Goal: Task Accomplishment & Management: Manage account settings

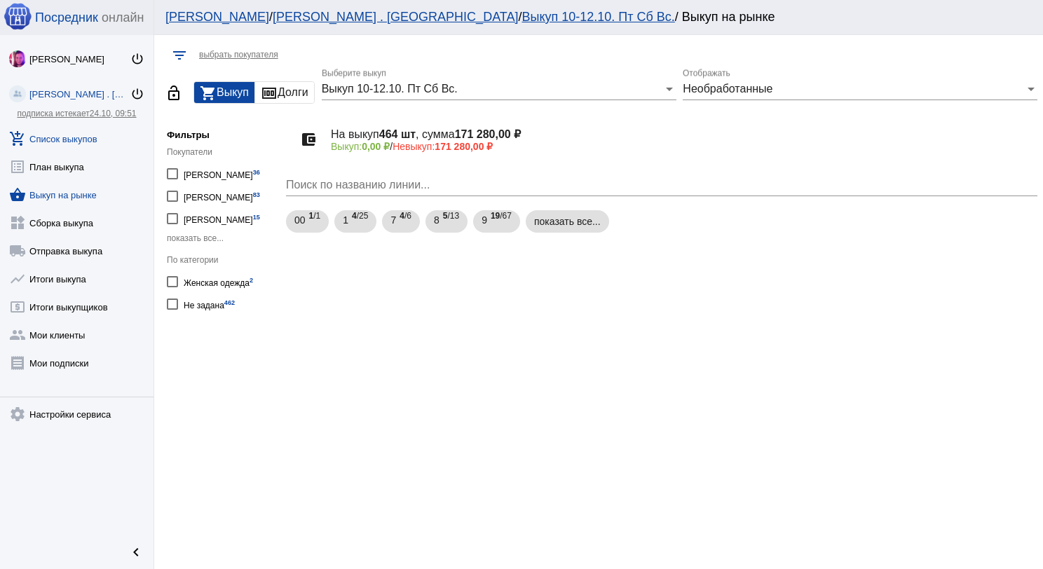
click at [90, 142] on link "add_shopping_cart Список выкупов" at bounding box center [76, 136] width 153 height 28
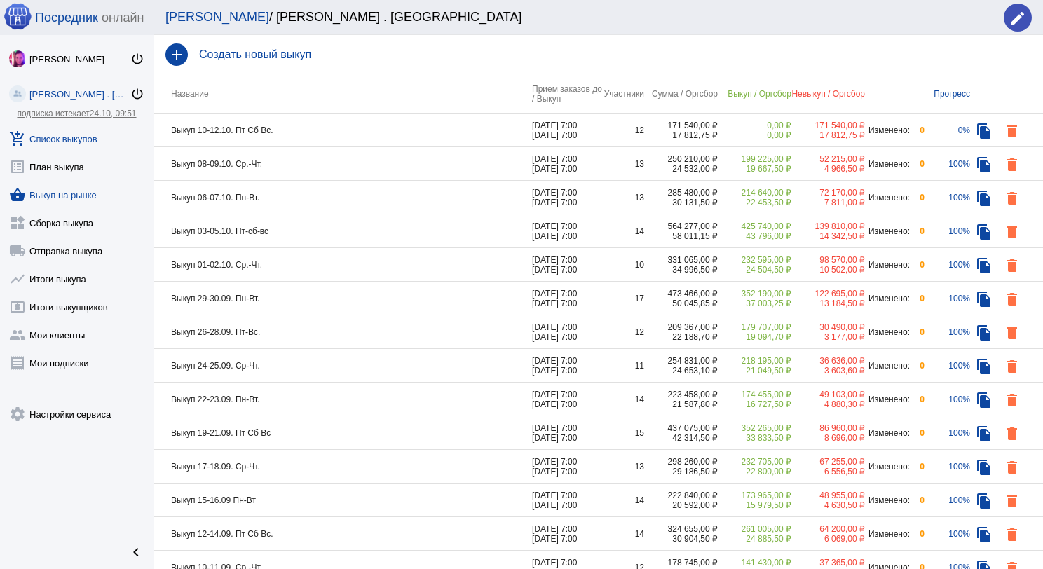
drag, startPoint x: 78, startPoint y: 191, endPoint x: 107, endPoint y: 186, distance: 28.3
click at [80, 191] on link "shopping_basket Выкуп на рынке" at bounding box center [76, 192] width 153 height 28
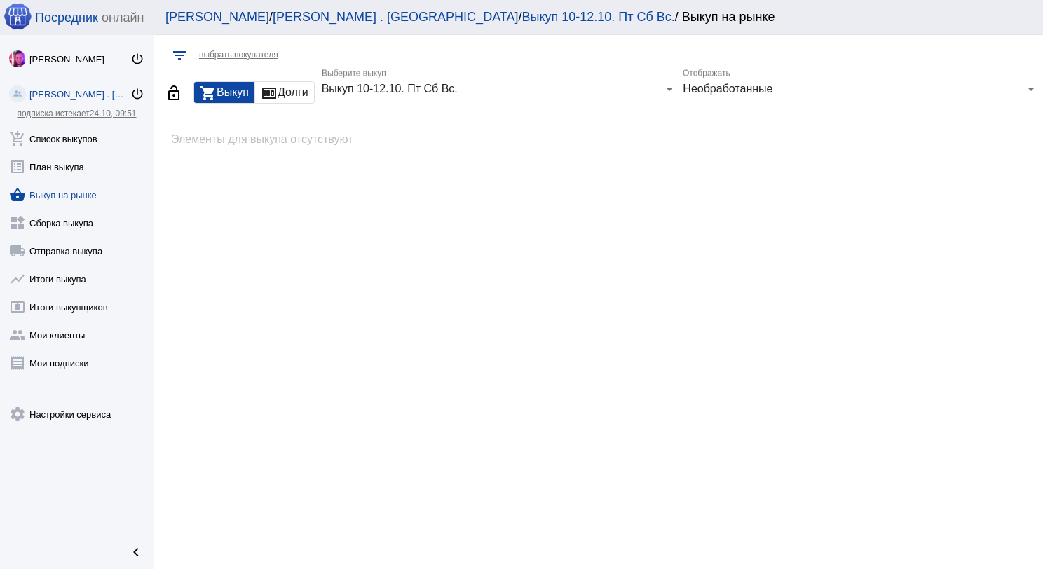
click at [715, 95] on div "Необработанные Отображать" at bounding box center [860, 85] width 355 height 32
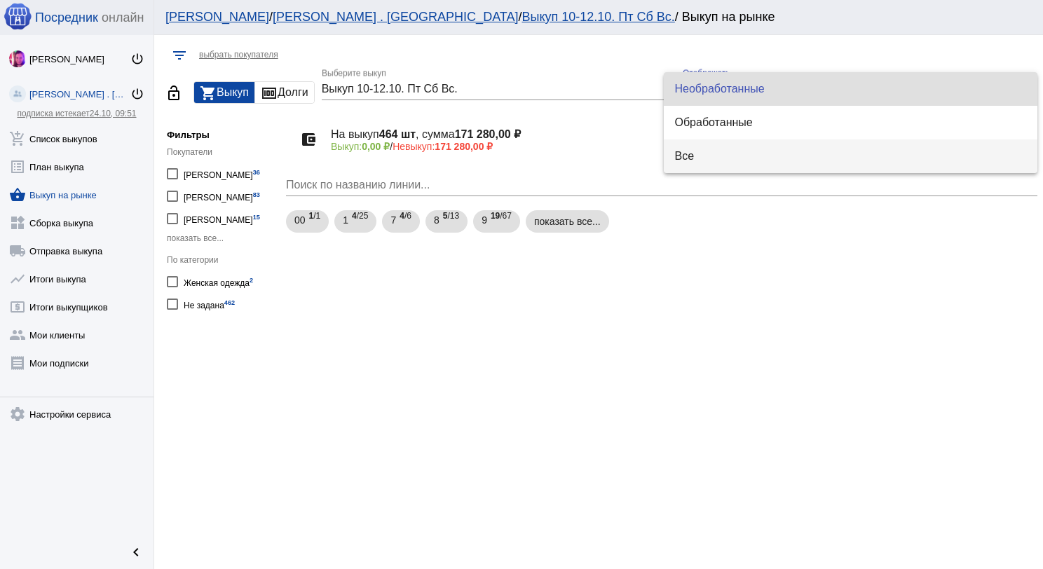
click at [697, 149] on span "Все" at bounding box center [851, 156] width 352 height 34
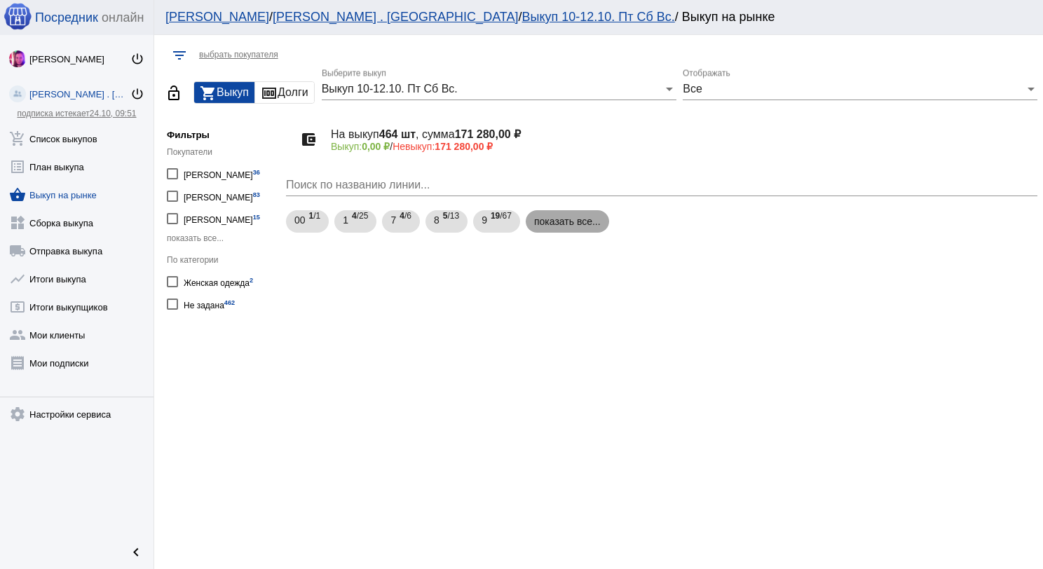
click at [565, 214] on mat-chip "показать все..." at bounding box center [567, 221] width 83 height 22
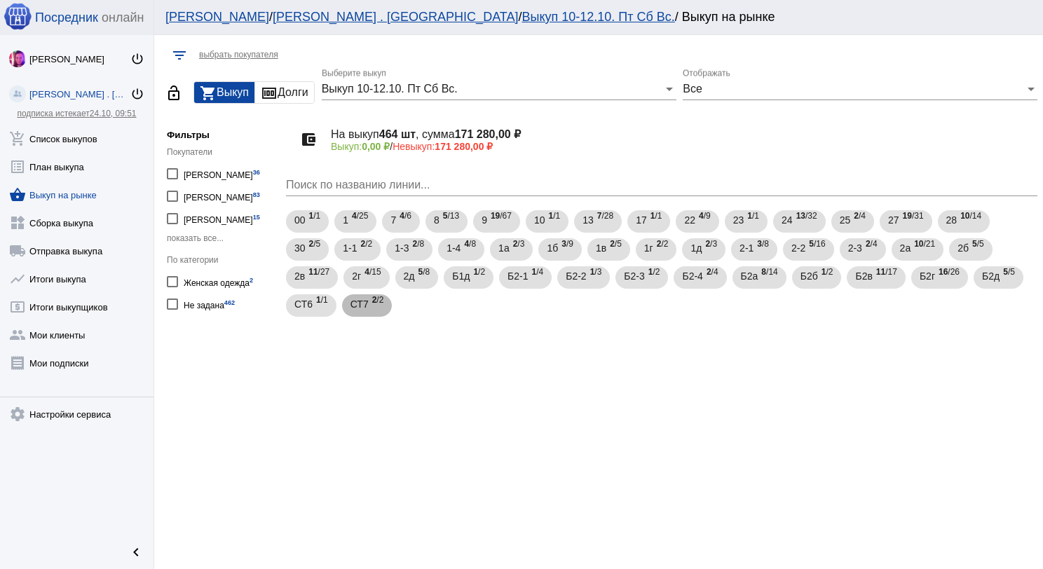
click at [389, 309] on mat-chip "СТ7 2 /2" at bounding box center [367, 305] width 50 height 22
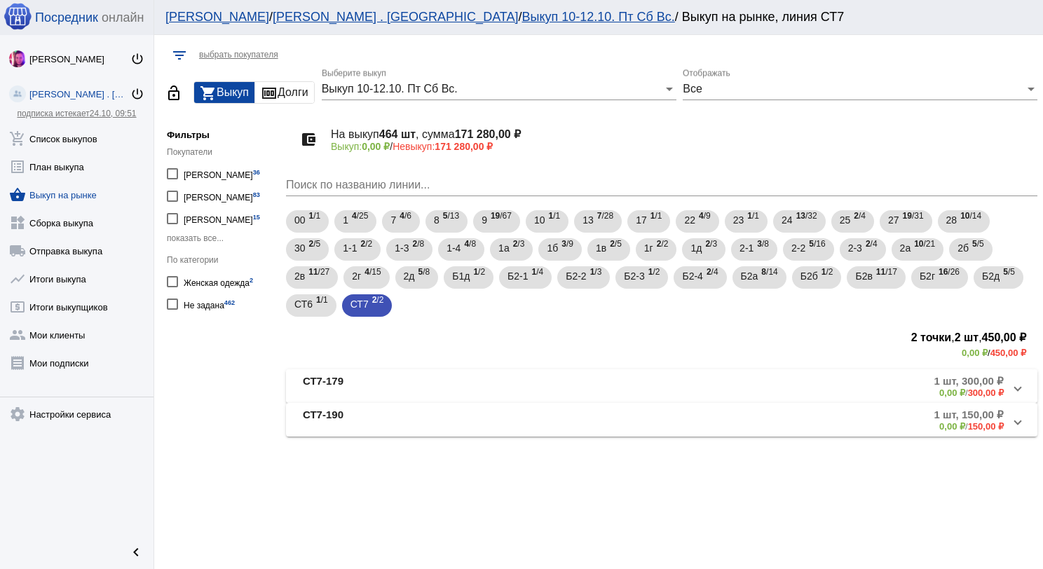
click at [496, 383] on mat-panel-title "СТ7-179" at bounding box center [419, 386] width 233 height 23
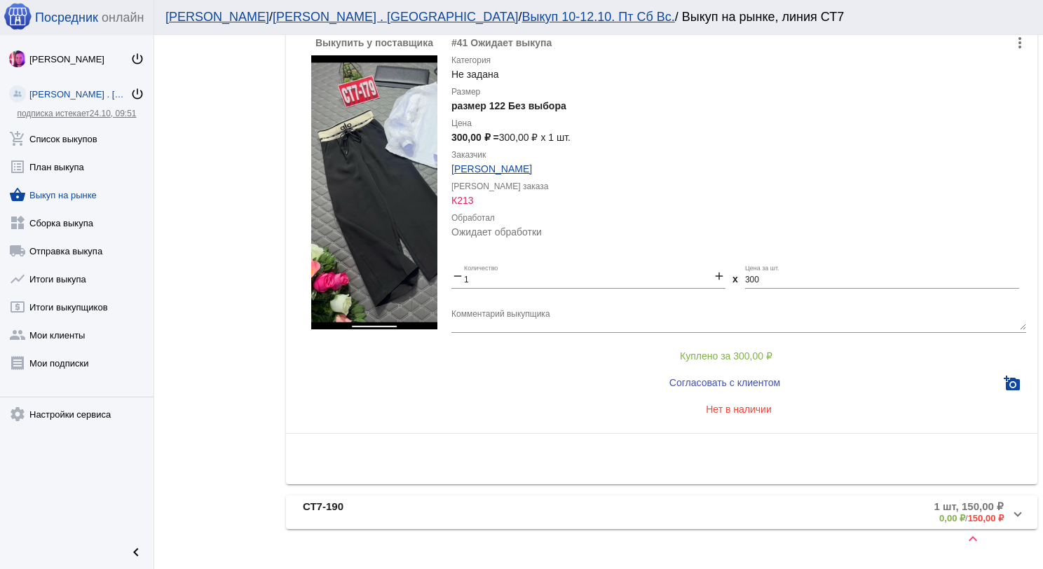
scroll to position [440, 0]
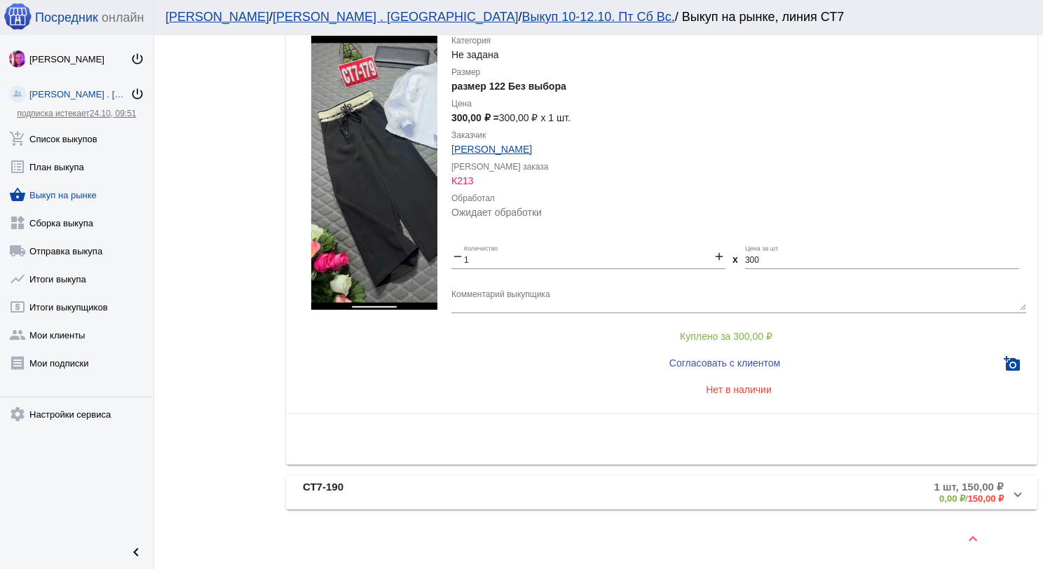
click at [484, 491] on mat-panel-title "СТ7-190" at bounding box center [419, 492] width 233 height 23
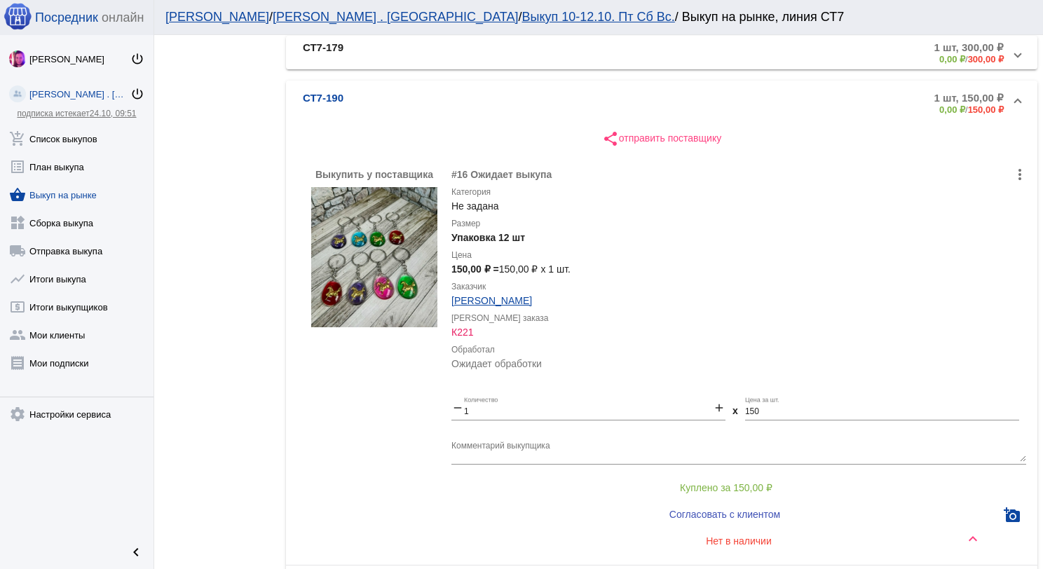
scroll to position [300, 0]
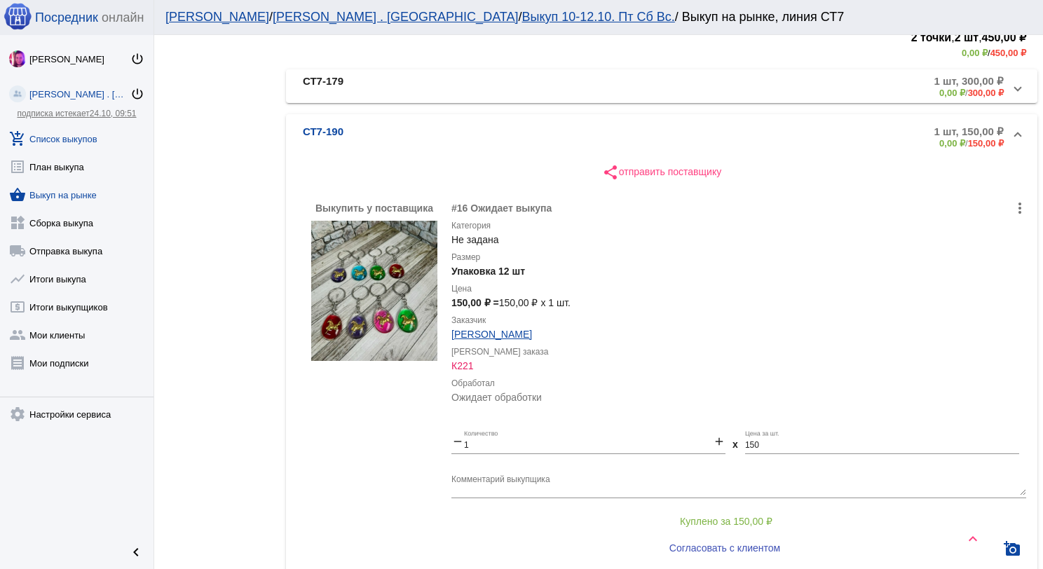
click at [90, 137] on link "add_shopping_cart Список выкупов" at bounding box center [76, 136] width 153 height 28
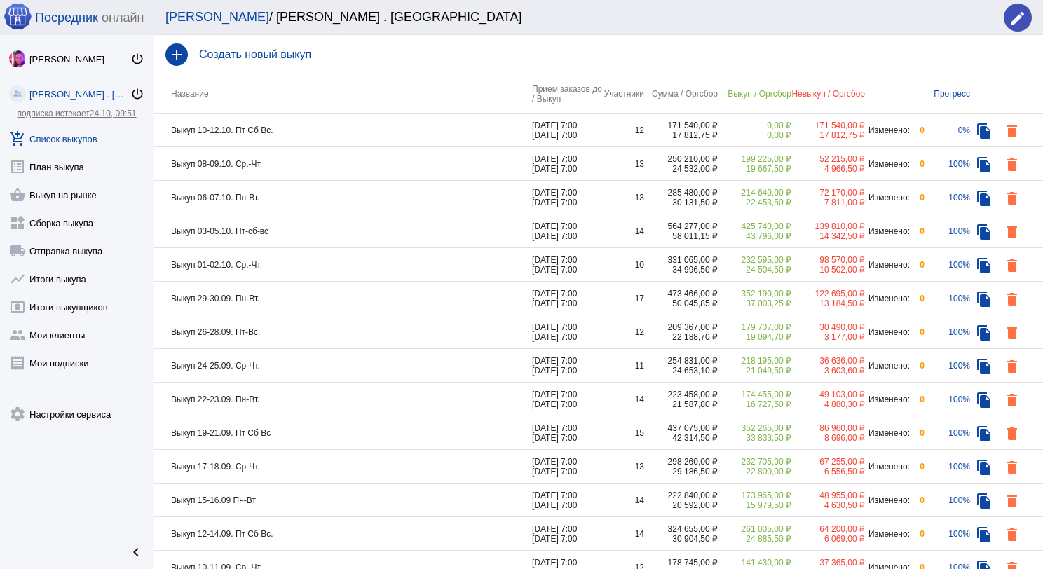
click at [300, 168] on td "Выкуп 08-09.10. Ср.-Чт." at bounding box center [343, 164] width 378 height 34
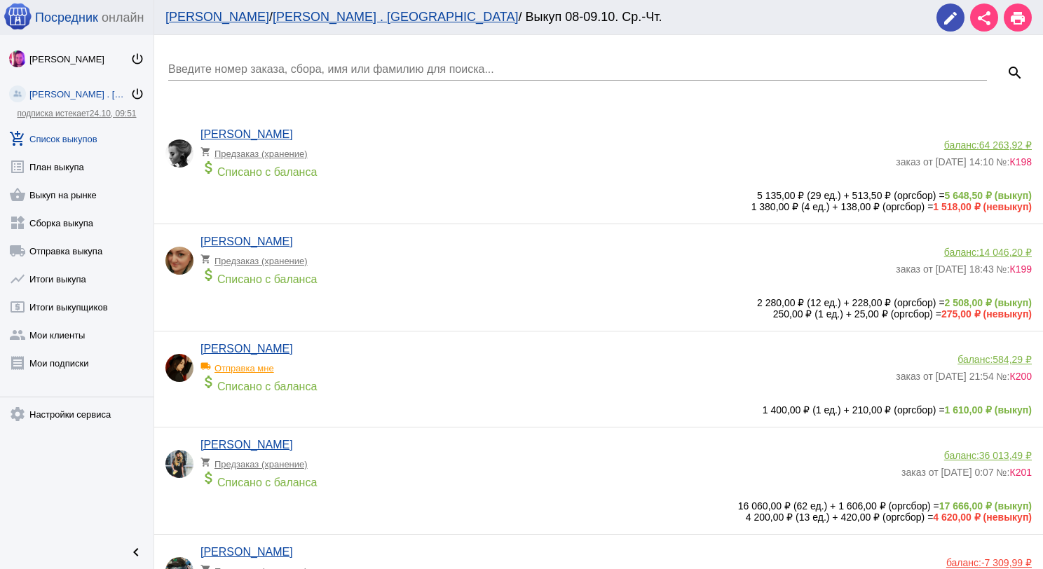
click at [320, 63] on input "Введите номер заказа, сбора, имя или фамилию для поиска..." at bounding box center [577, 69] width 818 height 13
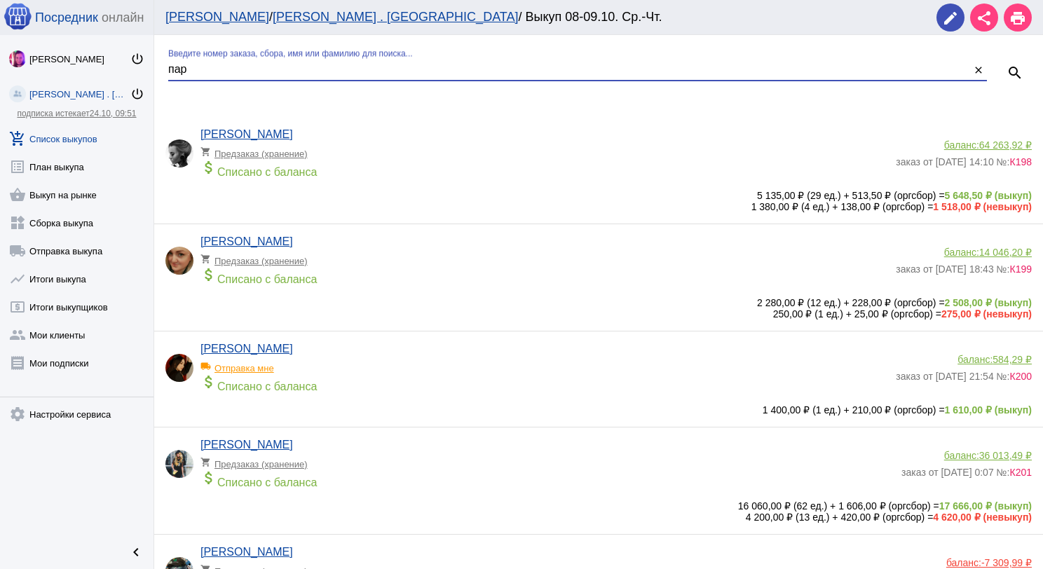
type input "пар"
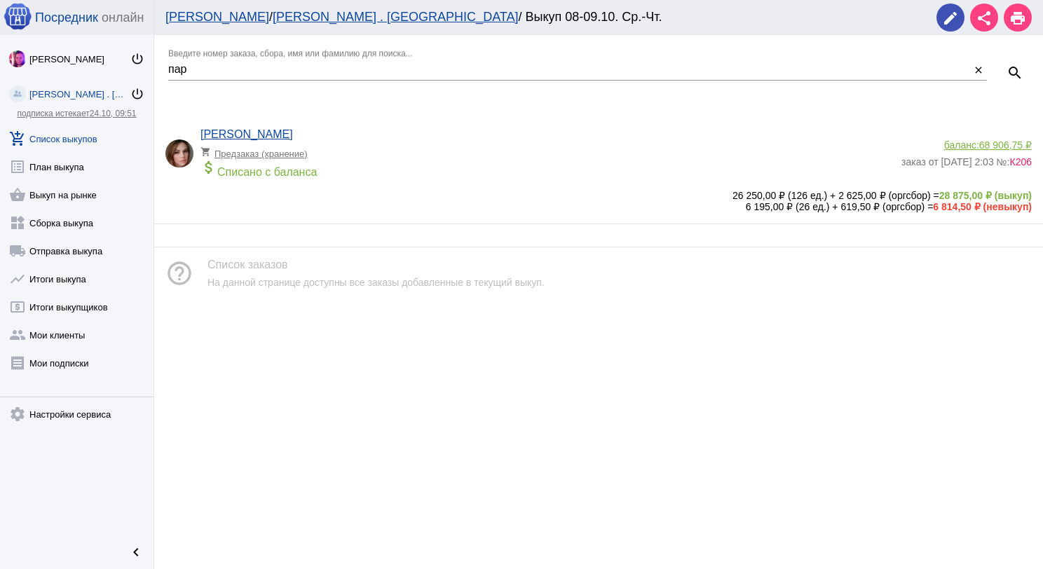
click at [982, 142] on span "68 906,75 ₽" at bounding box center [1005, 144] width 53 height 11
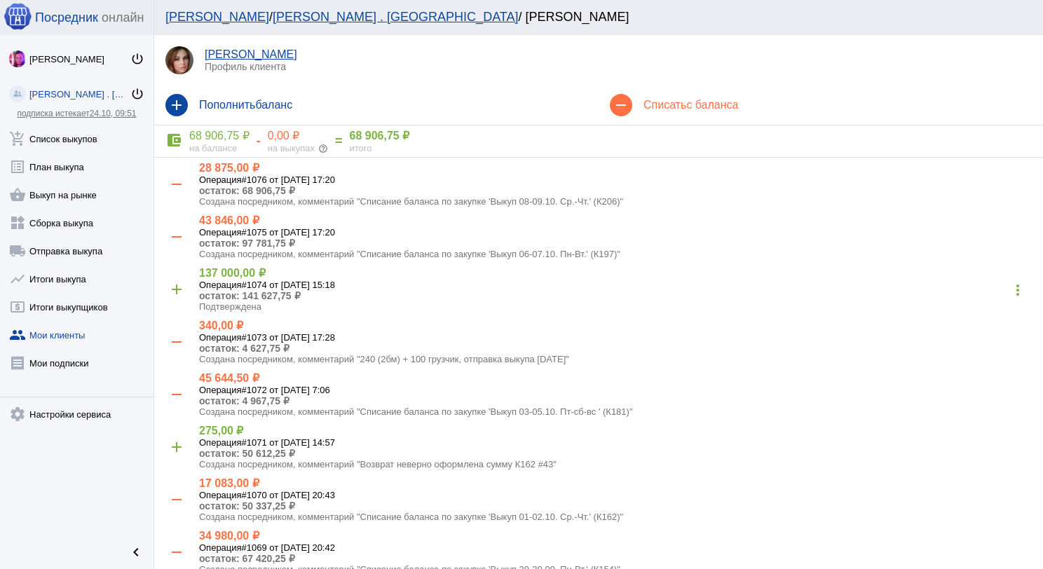
click at [174, 108] on mat-icon "add" at bounding box center [176, 105] width 22 height 22
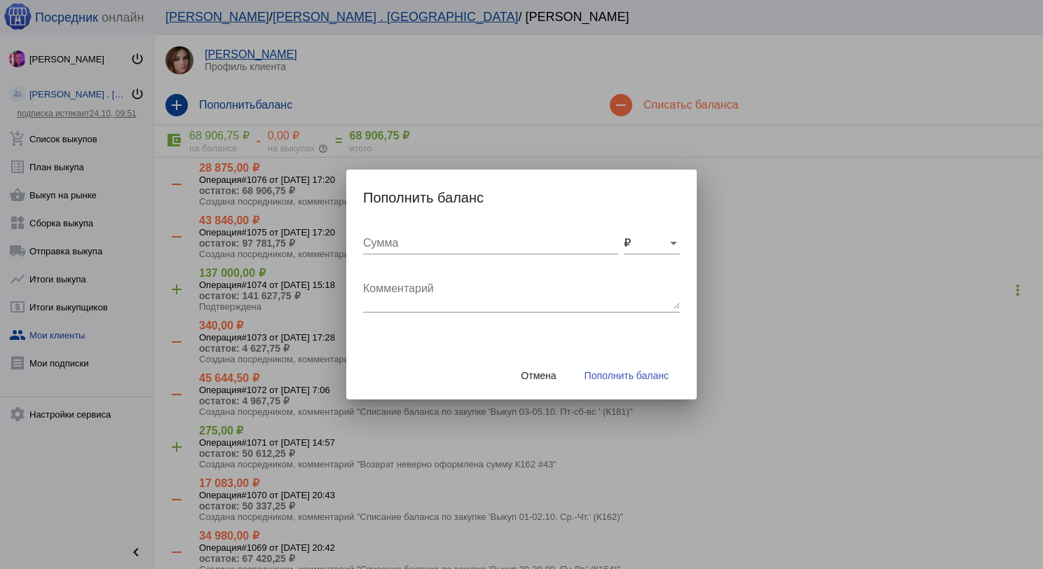
click at [379, 240] on input "Сумма" at bounding box center [490, 243] width 255 height 13
type input "660"
click at [392, 274] on div "Комментарий" at bounding box center [521, 290] width 317 height 44
click at [502, 296] on textarea "Возврат К181, #61." at bounding box center [521, 295] width 317 height 28
type textarea "Возврат К181, #61. Детские костюмы"
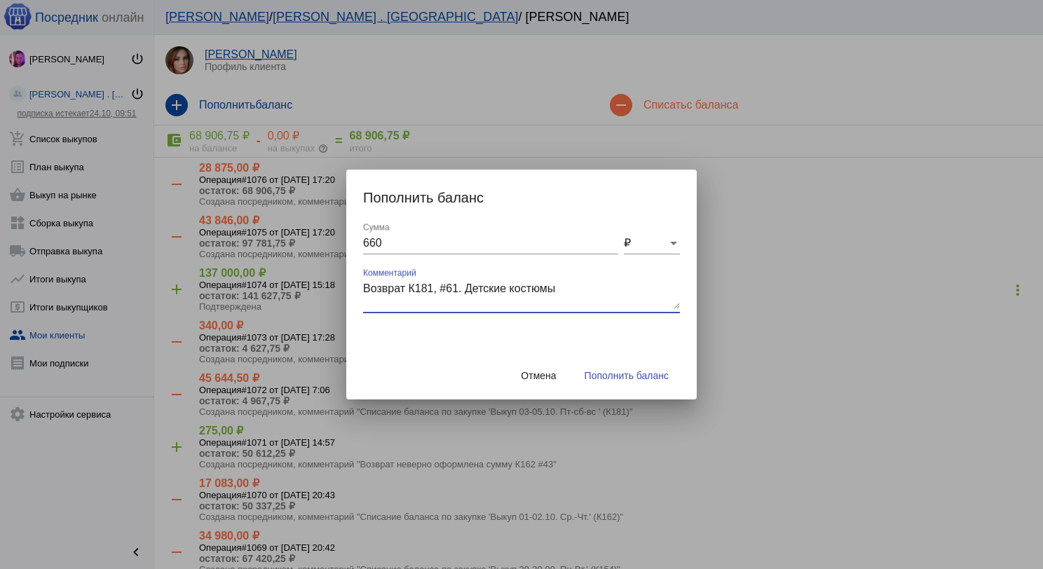
click at [662, 372] on span "Пополнить баланс" at bounding box center [626, 375] width 84 height 11
